Goal: Information Seeking & Learning: Learn about a topic

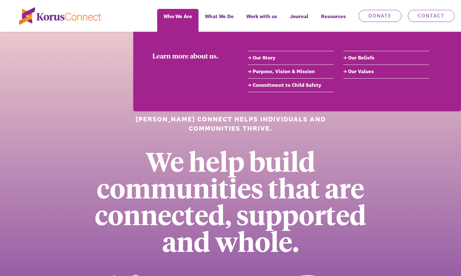
click at [363, 74] on link "Our Values" at bounding box center [386, 72] width 86 height 8
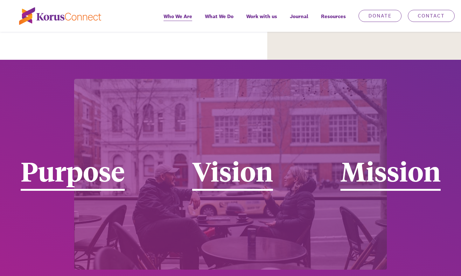
scroll to position [1064, 0]
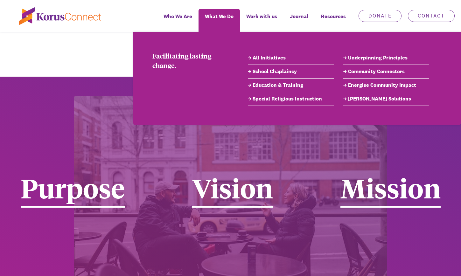
click at [355, 73] on link "Community Connectors" at bounding box center [386, 72] width 86 height 8
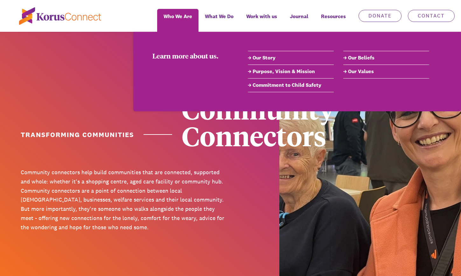
click at [265, 86] on link "Commitment to Child Safety" at bounding box center [291, 85] width 86 height 8
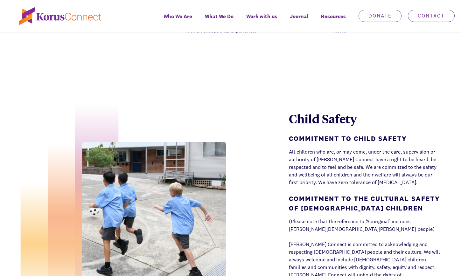
click at [268, 84] on div "Child Safety Commitment to Child Safety All children who are, or may come, unde…" at bounding box center [230, 211] width 461 height 276
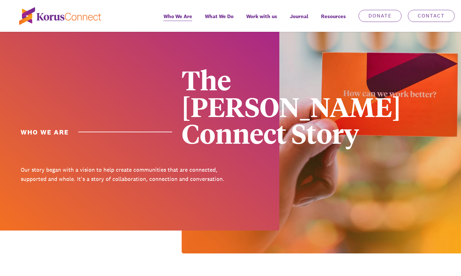
scroll to position [0, 0]
